Goal: Check status

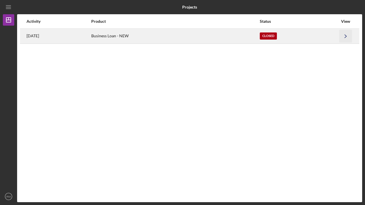
click at [346, 37] on icon "Icon/Navigate" at bounding box center [345, 36] width 13 height 13
click at [35, 36] on time "[DATE]" at bounding box center [33, 36] width 13 height 5
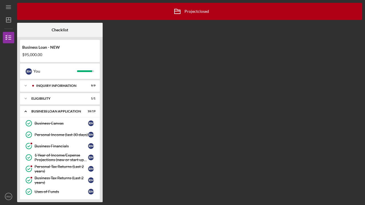
click at [175, 25] on div "Icon/Archived Project closed Icon/Info Checklist Business Loan - NEW $95,000.00…" at bounding box center [189, 103] width 345 height 200
